Goal: Check status

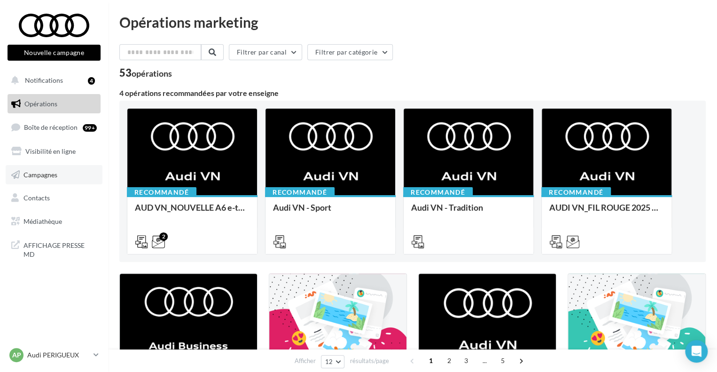
click at [68, 178] on link "Campagnes" at bounding box center [54, 175] width 97 height 20
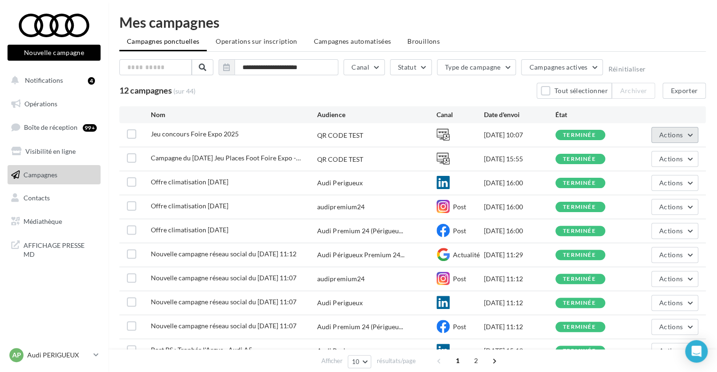
click at [671, 132] on span "Actions" at bounding box center [670, 135] width 23 height 8
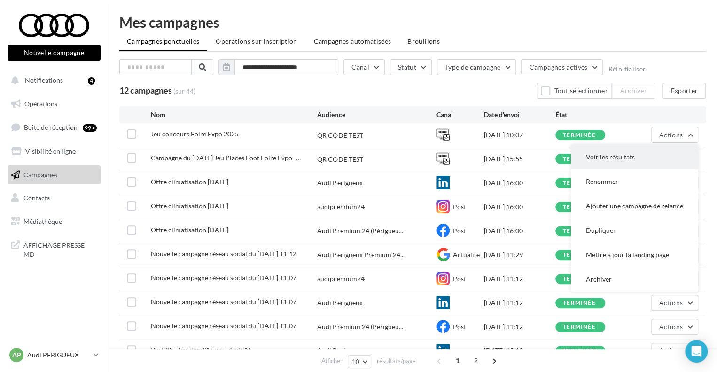
click at [643, 157] on button "Voir les résultats" at bounding box center [634, 157] width 127 height 24
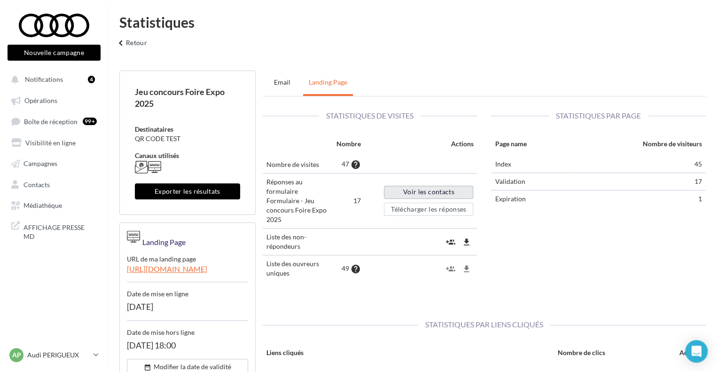
click at [440, 197] on link "Voir les contacts" at bounding box center [428, 192] width 89 height 13
